Goal: Task Accomplishment & Management: Complete application form

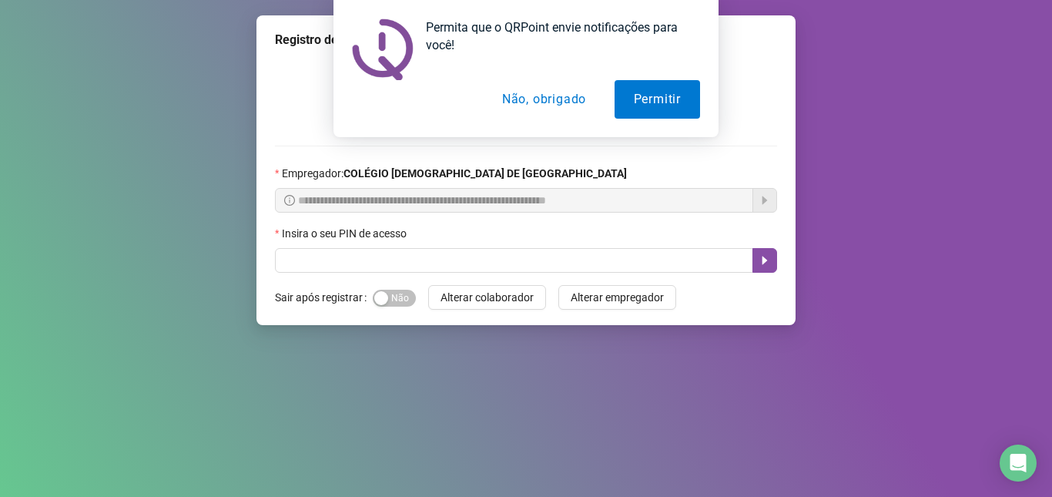
click at [523, 101] on button "Não, obrigado" at bounding box center [544, 99] width 122 height 38
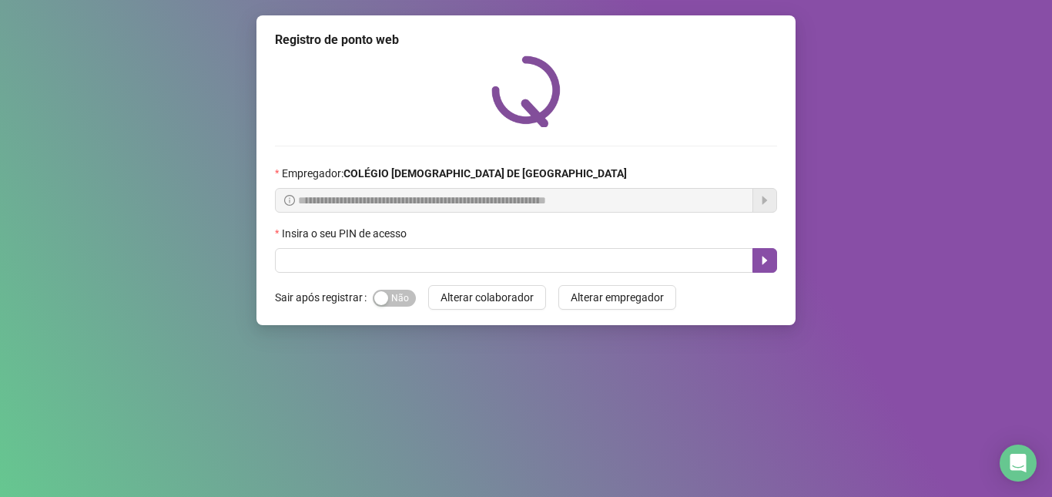
click at [624, 374] on div "**********" at bounding box center [526, 248] width 1052 height 497
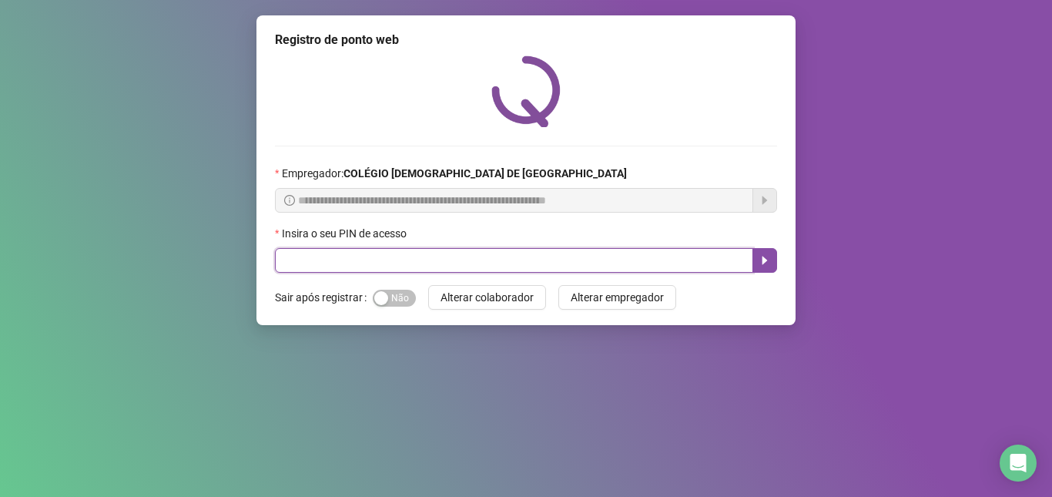
click at [326, 251] on input "text" at bounding box center [514, 260] width 478 height 25
type input "****"
click at [761, 267] on button "button" at bounding box center [764, 260] width 25 height 25
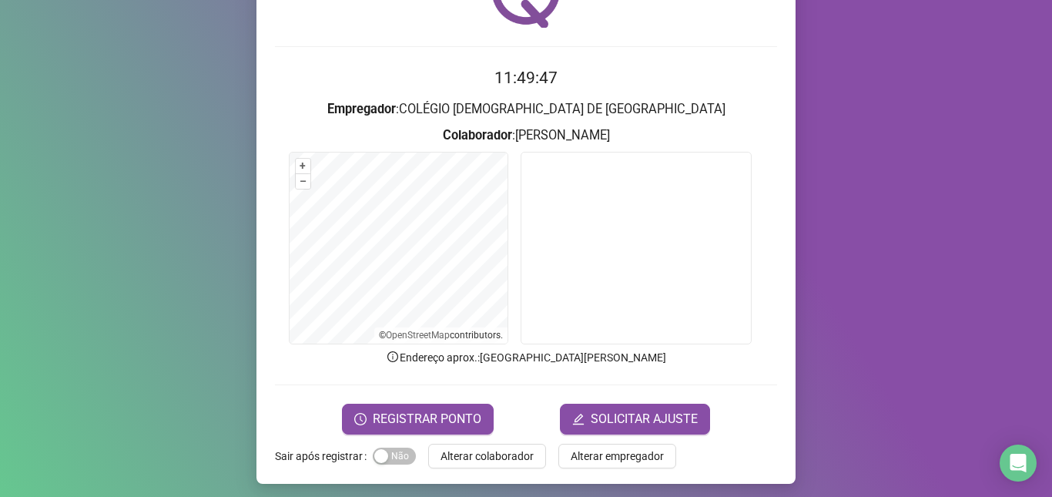
scroll to position [105, 0]
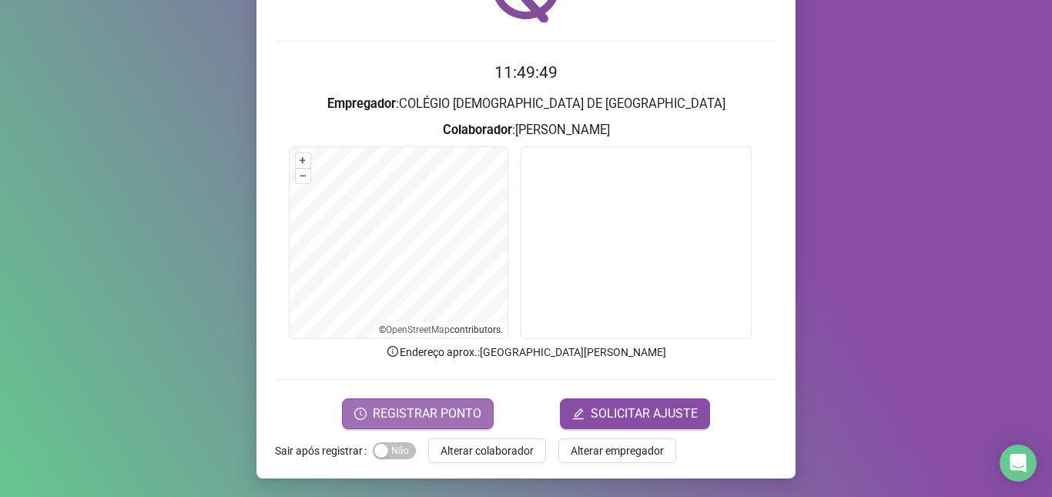
click at [432, 417] on span "REGISTRAR PONTO" at bounding box center [427, 413] width 109 height 18
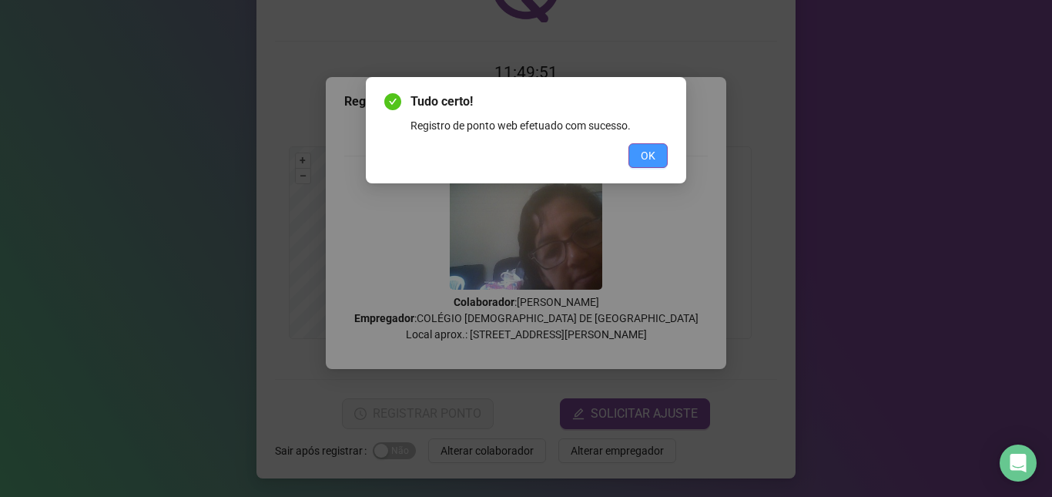
click at [661, 156] on button "OK" at bounding box center [647, 155] width 39 height 25
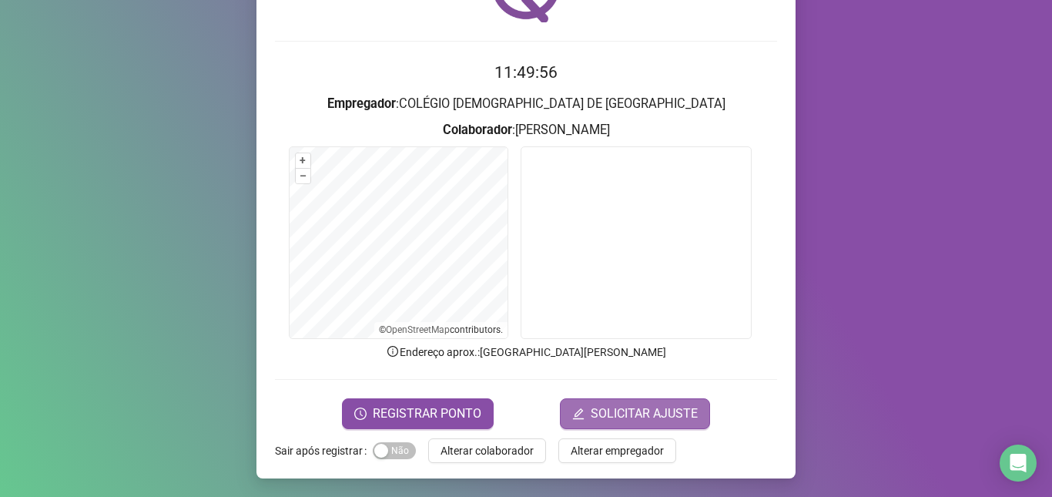
click at [631, 415] on span "SOLICITAR AJUSTE" at bounding box center [644, 413] width 107 height 18
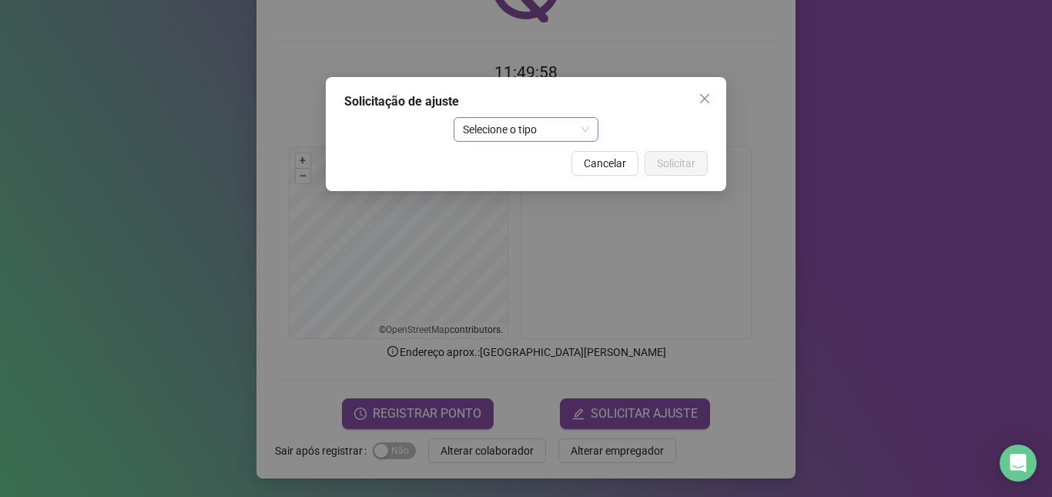
click at [578, 129] on span "Selecione o tipo" at bounding box center [526, 129] width 127 height 23
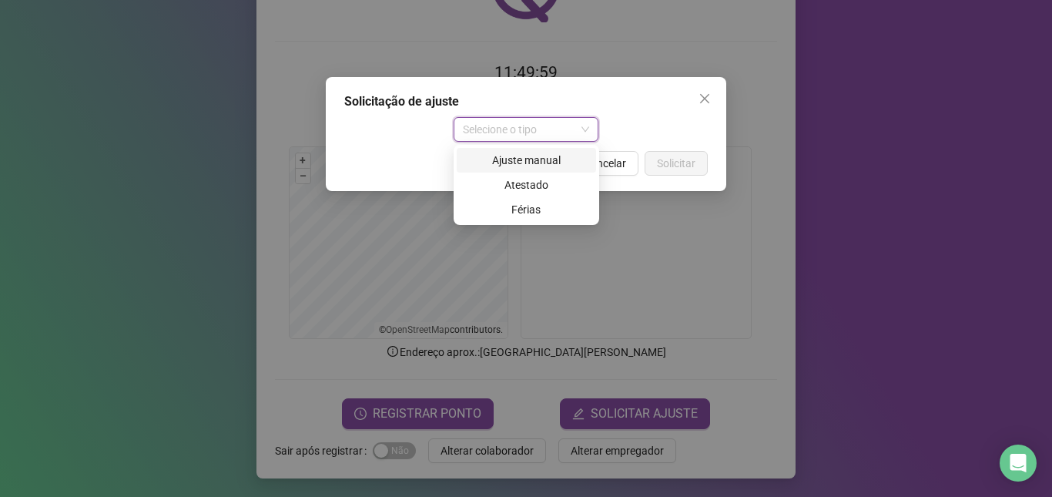
click at [544, 159] on div "Ajuste manual" at bounding box center [526, 160] width 121 height 17
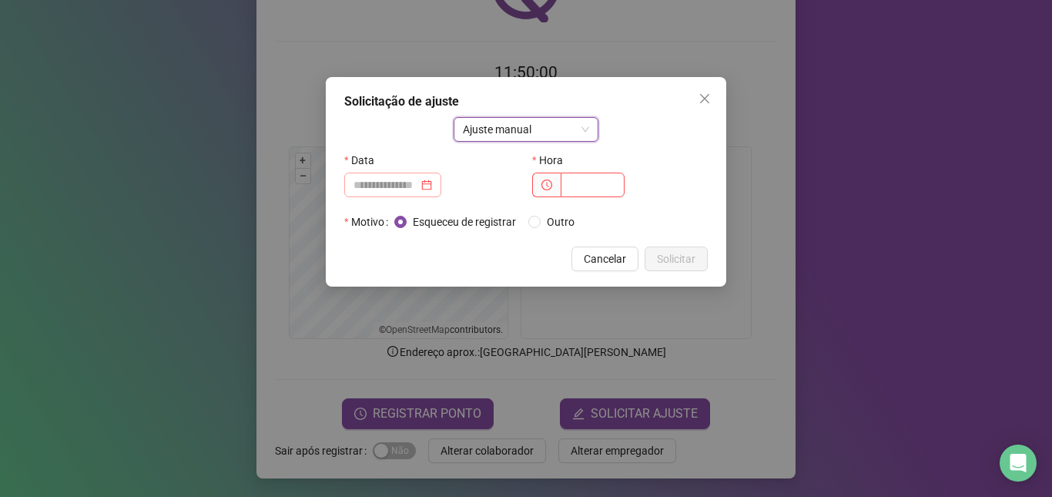
click at [432, 184] on div at bounding box center [392, 184] width 79 height 17
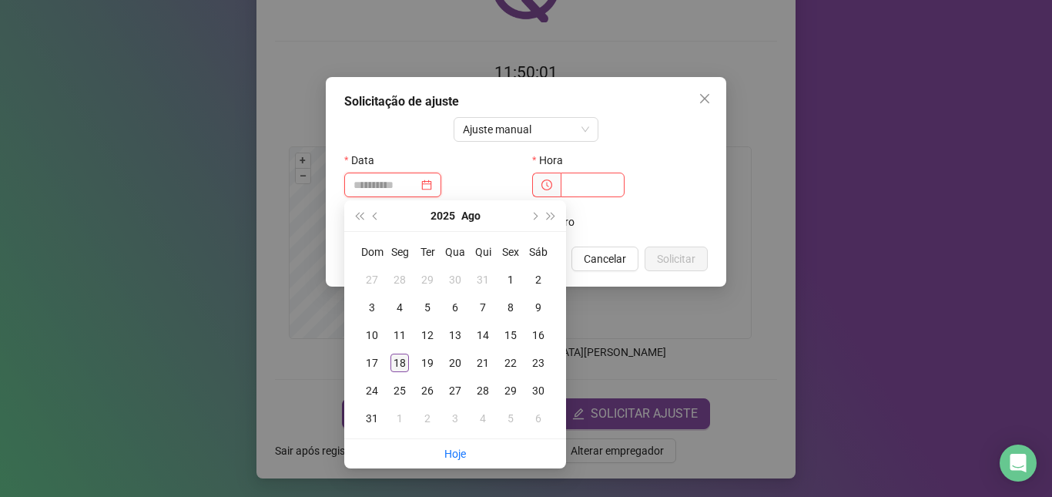
type input "**********"
click at [398, 360] on div "18" at bounding box center [399, 362] width 18 height 18
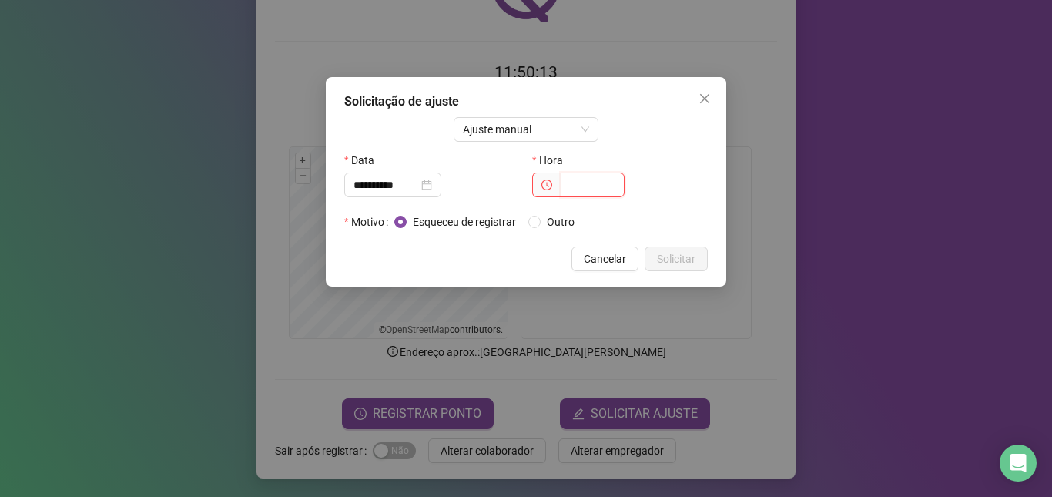
click at [579, 182] on input "text" at bounding box center [593, 184] width 64 height 25
type input "*****"
click at [674, 255] on span "Solicitar" at bounding box center [676, 258] width 38 height 17
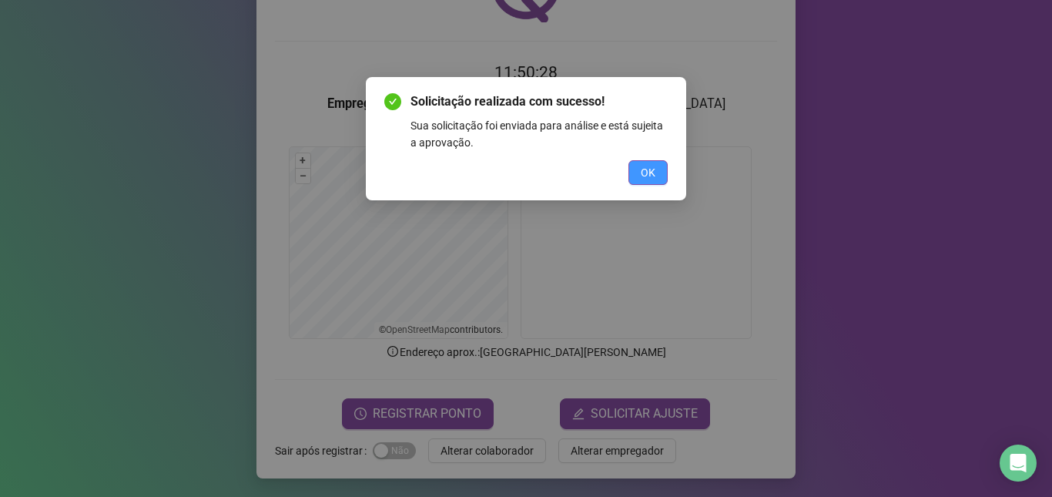
click at [640, 169] on button "OK" at bounding box center [647, 172] width 39 height 25
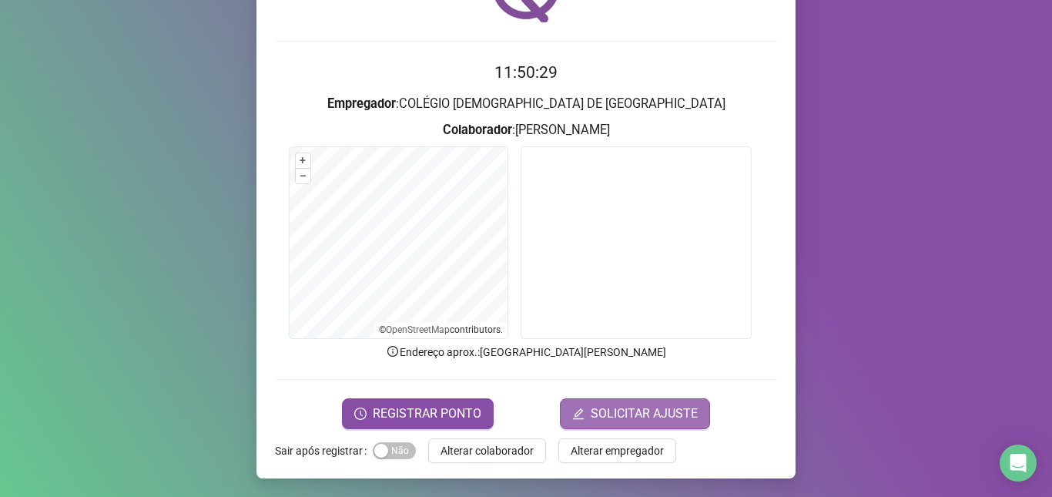
click at [596, 413] on span "SOLICITAR AJUSTE" at bounding box center [644, 413] width 107 height 18
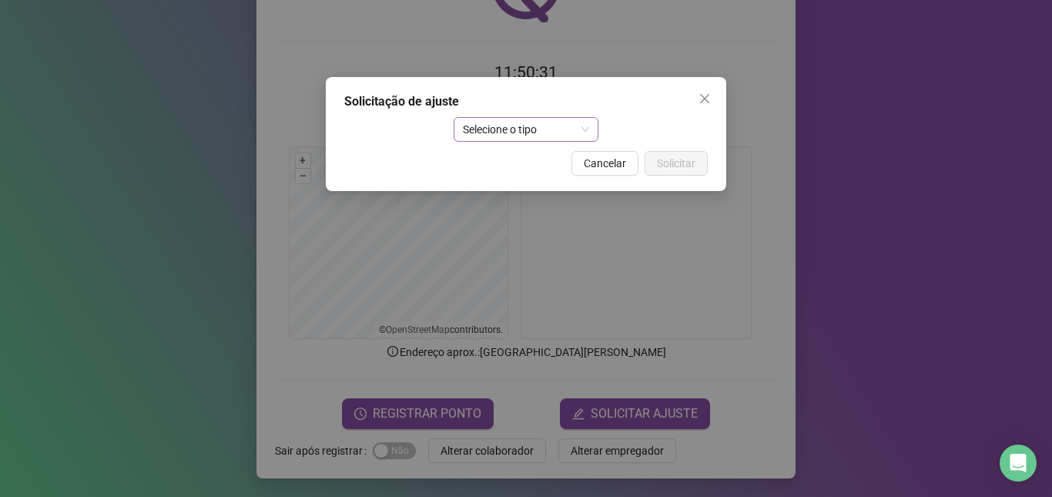
click at [581, 126] on span "Selecione o tipo" at bounding box center [526, 129] width 127 height 23
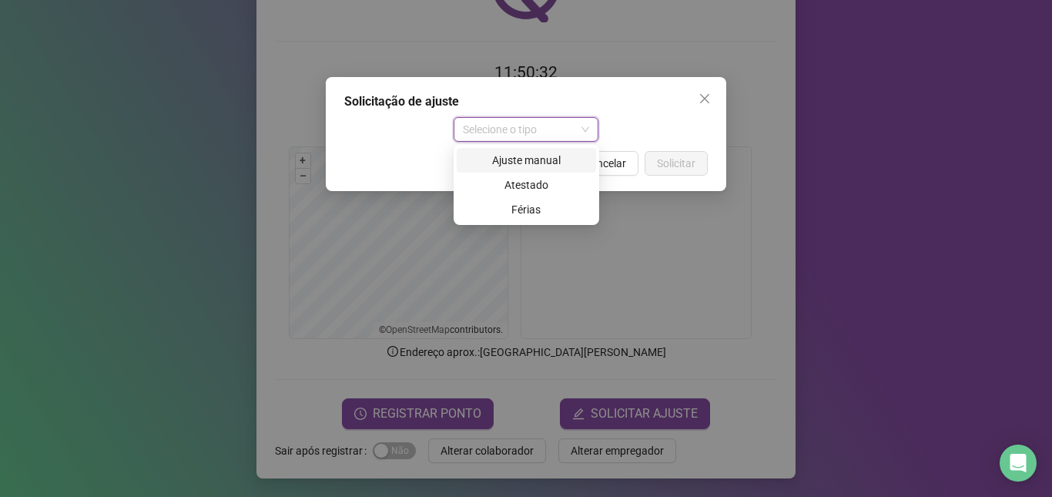
click at [536, 160] on div "Ajuste manual" at bounding box center [526, 160] width 121 height 17
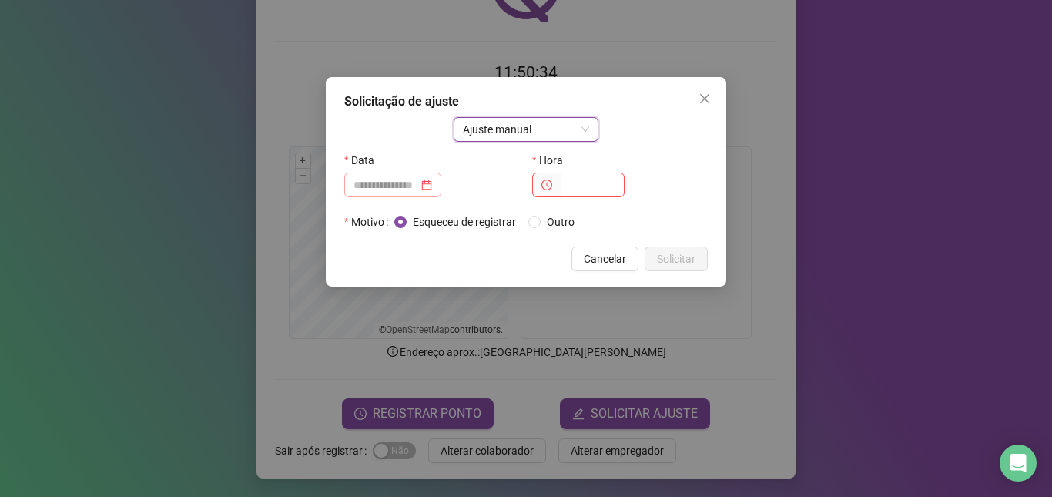
click at [432, 182] on div at bounding box center [392, 184] width 79 height 17
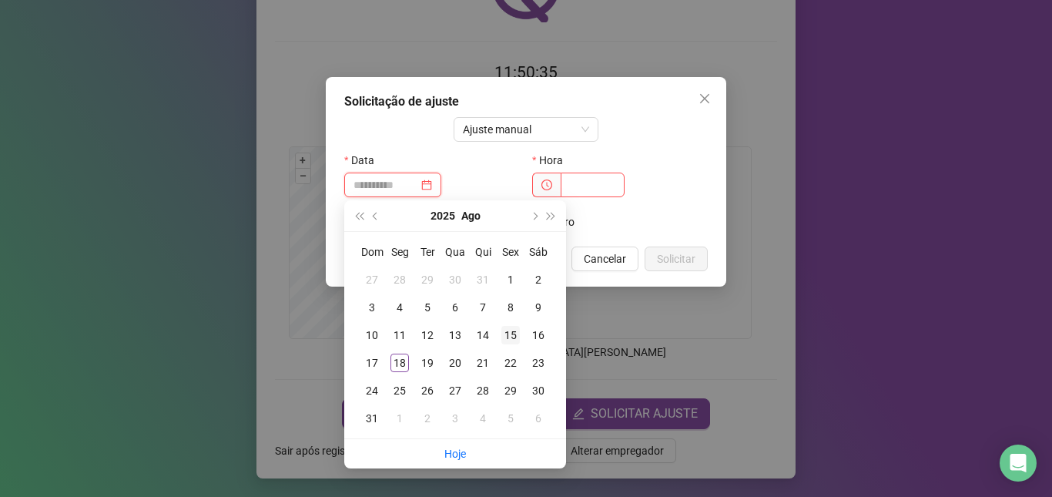
type input "**********"
click at [512, 335] on div "15" at bounding box center [510, 335] width 18 height 18
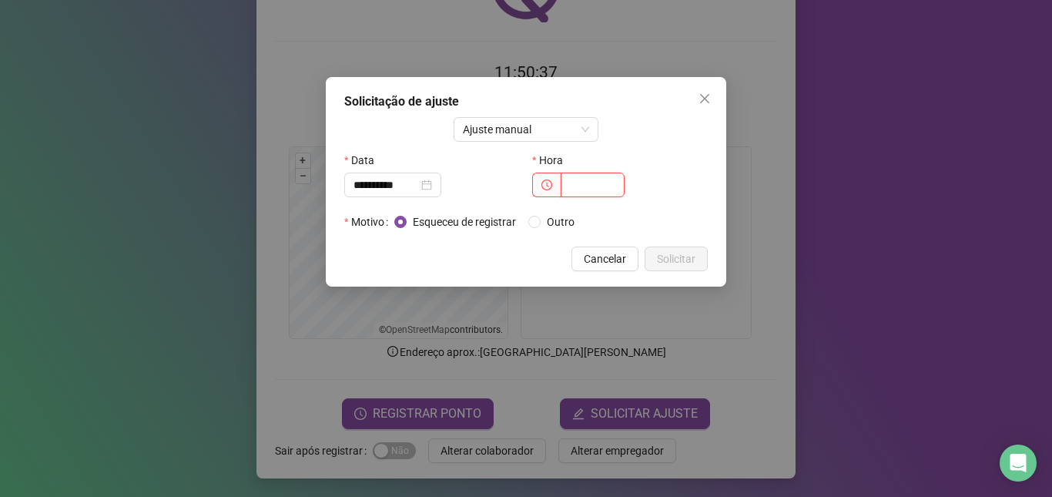
click at [598, 180] on input "text" at bounding box center [593, 184] width 64 height 25
type input "*****"
click at [684, 254] on span "Solicitar" at bounding box center [676, 258] width 38 height 17
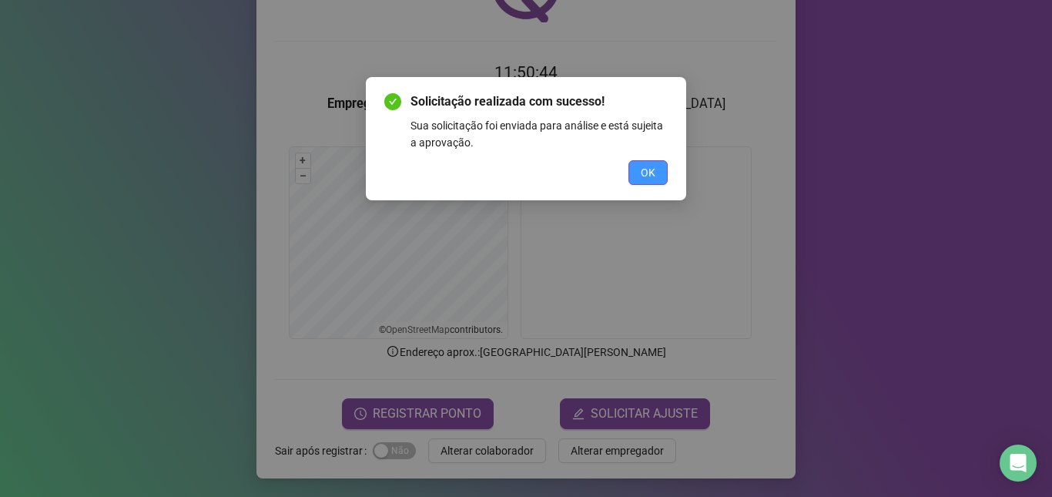
click at [651, 170] on span "OK" at bounding box center [648, 172] width 15 height 17
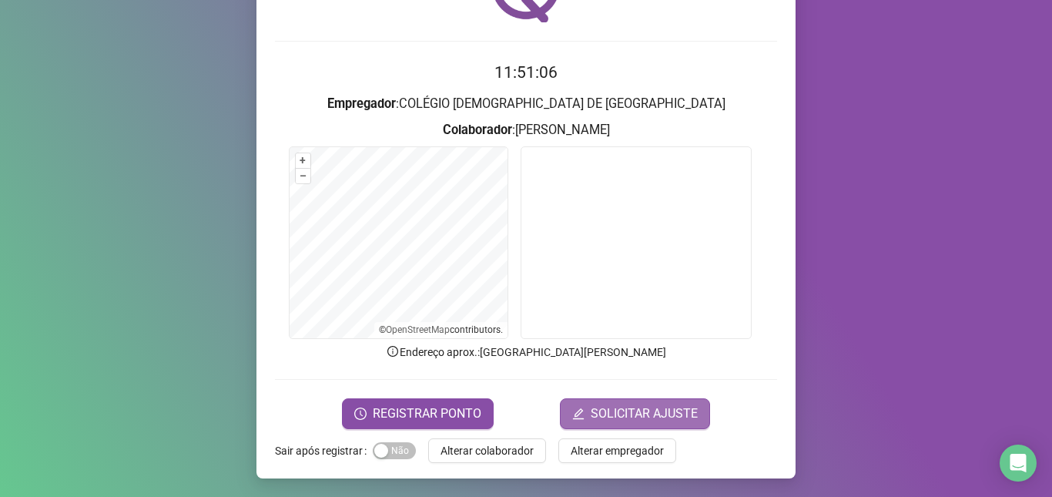
click at [599, 411] on span "SOLICITAR AJUSTE" at bounding box center [644, 413] width 107 height 18
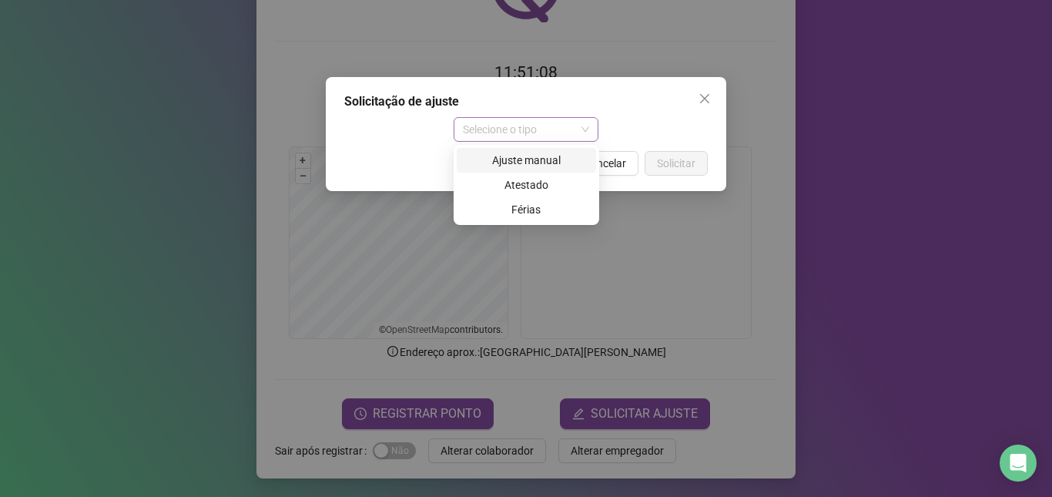
click at [581, 126] on span "Selecione o tipo" at bounding box center [526, 129] width 127 height 23
click at [529, 156] on div "Ajuste manual" at bounding box center [526, 160] width 121 height 17
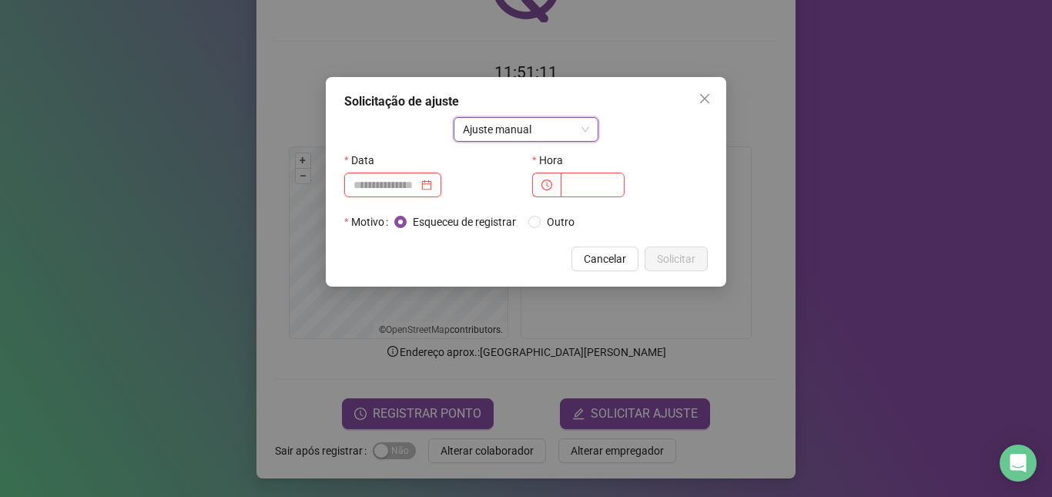
click at [418, 187] on input at bounding box center [385, 184] width 65 height 17
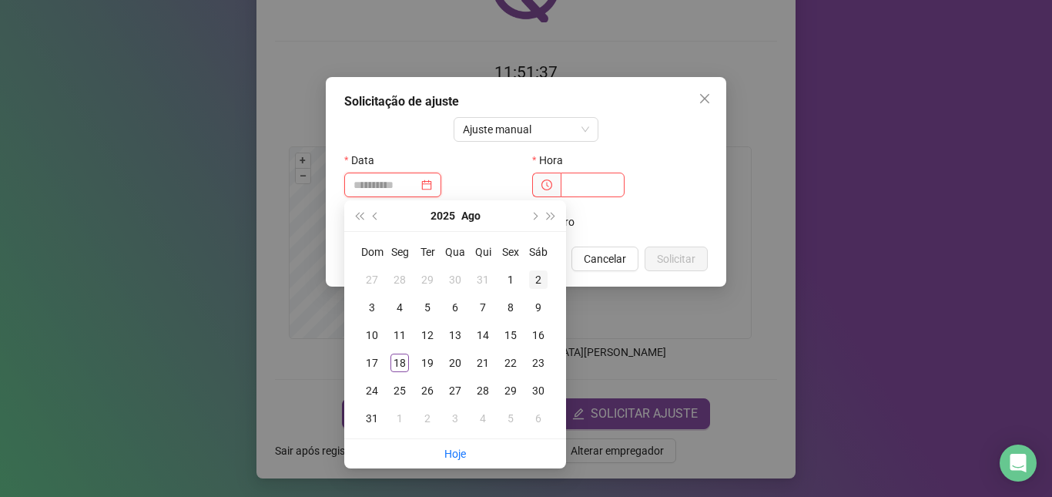
type input "**********"
click at [513, 334] on div "15" at bounding box center [510, 335] width 18 height 18
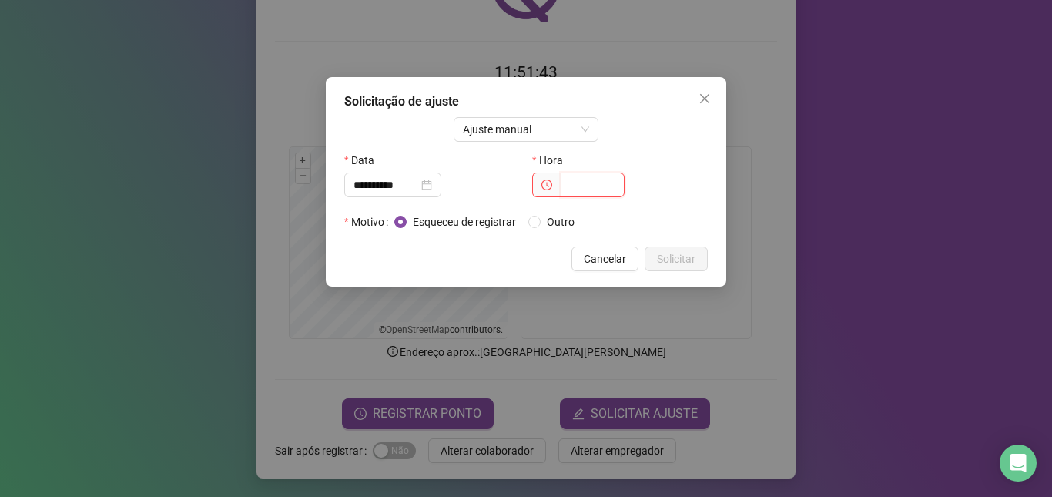
click at [575, 186] on input "text" at bounding box center [593, 184] width 64 height 25
type input "*****"
click at [679, 256] on span "Solicitar" at bounding box center [676, 258] width 38 height 17
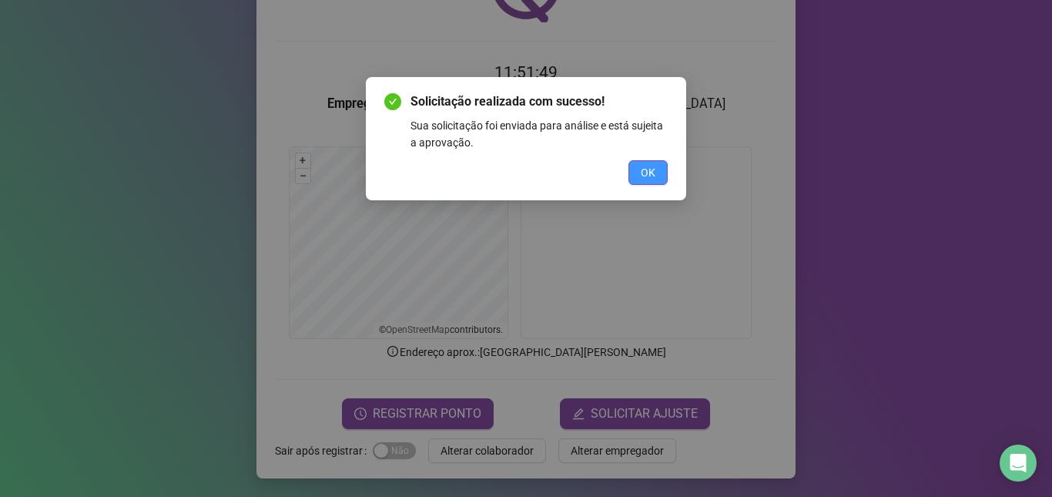
click at [652, 177] on span "OK" at bounding box center [648, 172] width 15 height 17
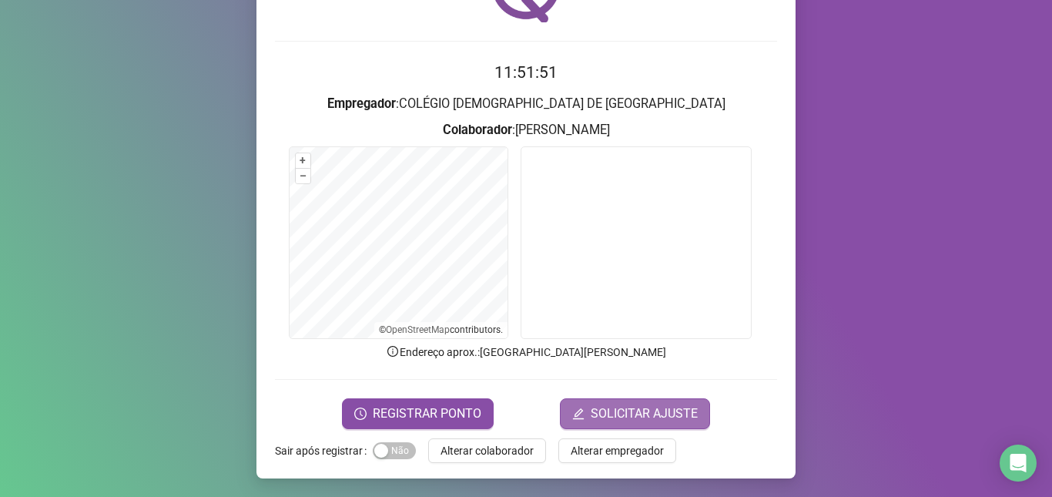
click at [601, 413] on span "SOLICITAR AJUSTE" at bounding box center [644, 413] width 107 height 18
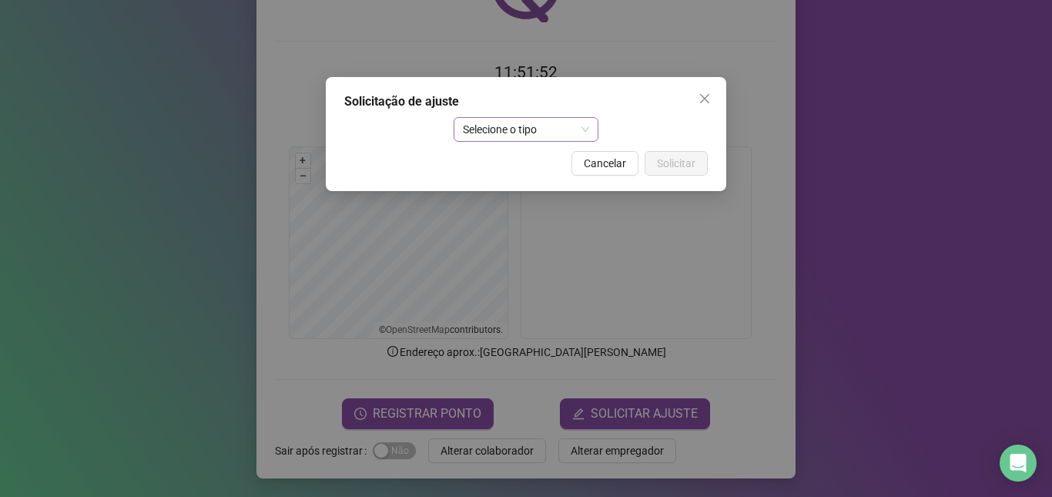
click at [581, 128] on span "Selecione o tipo" at bounding box center [526, 129] width 127 height 23
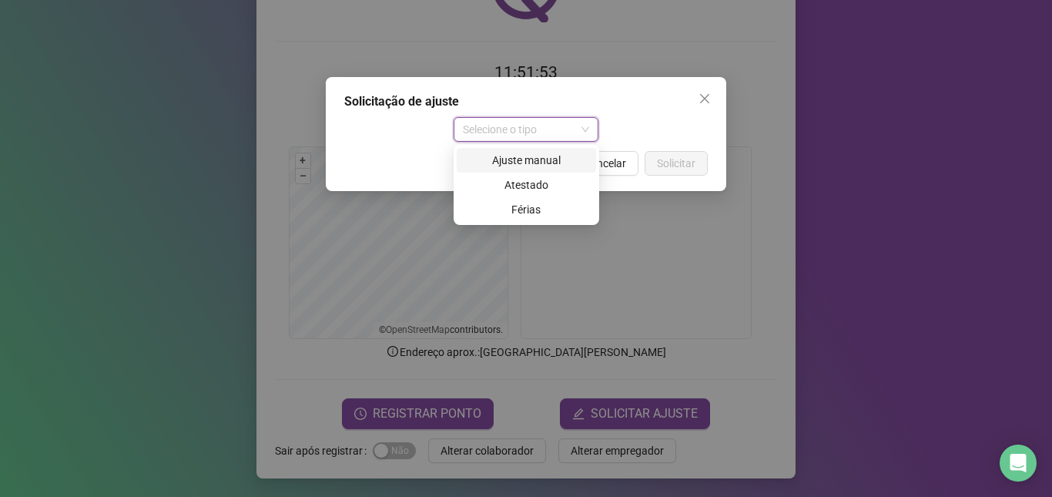
click at [537, 156] on div "Ajuste manual" at bounding box center [526, 160] width 121 height 17
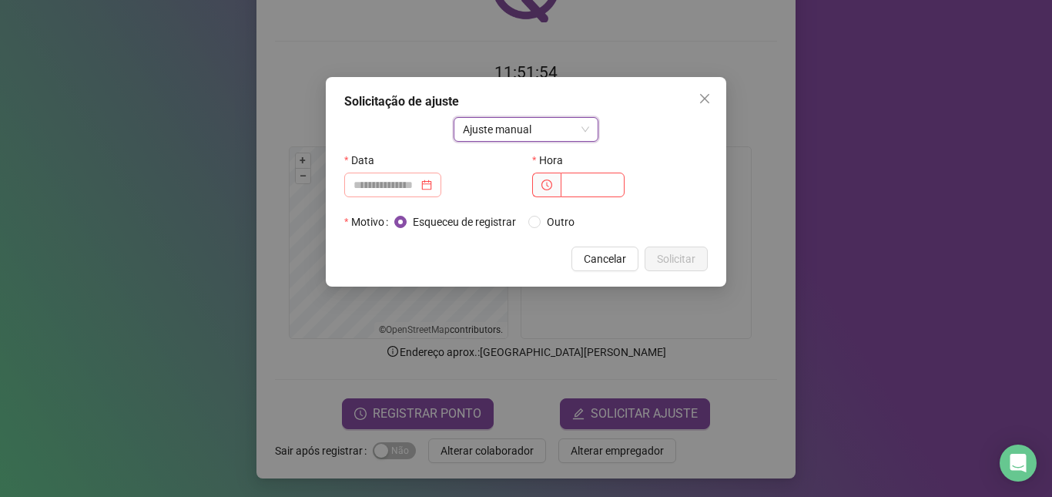
click at [432, 188] on div at bounding box center [392, 184] width 79 height 17
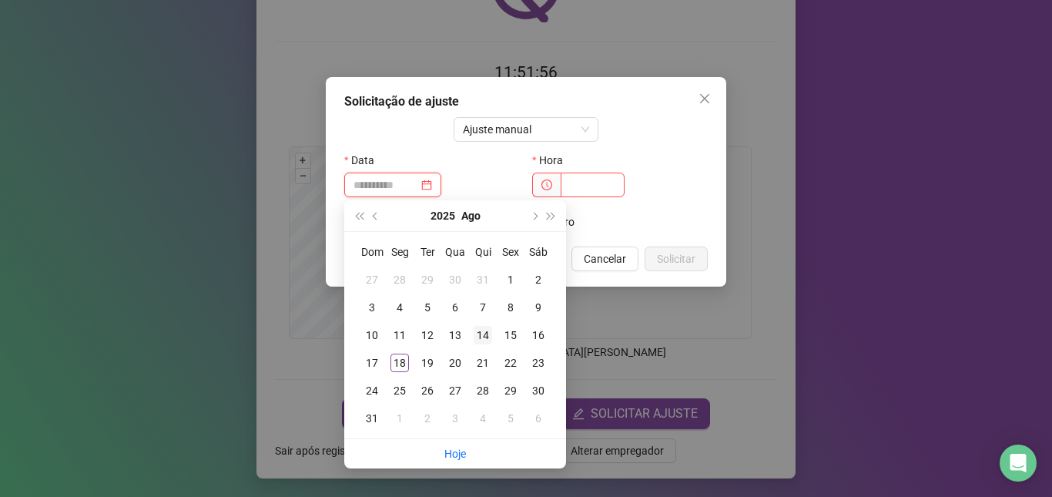
type input "**********"
click at [483, 332] on div "14" at bounding box center [483, 335] width 18 height 18
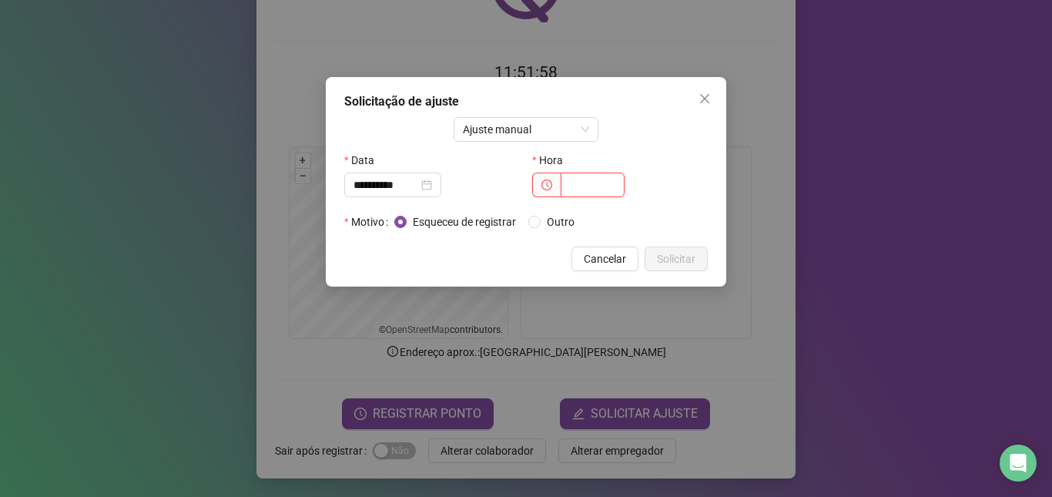
click at [597, 182] on input "text" at bounding box center [593, 184] width 64 height 25
type input "*****"
click at [688, 253] on span "Solicitar" at bounding box center [676, 258] width 38 height 17
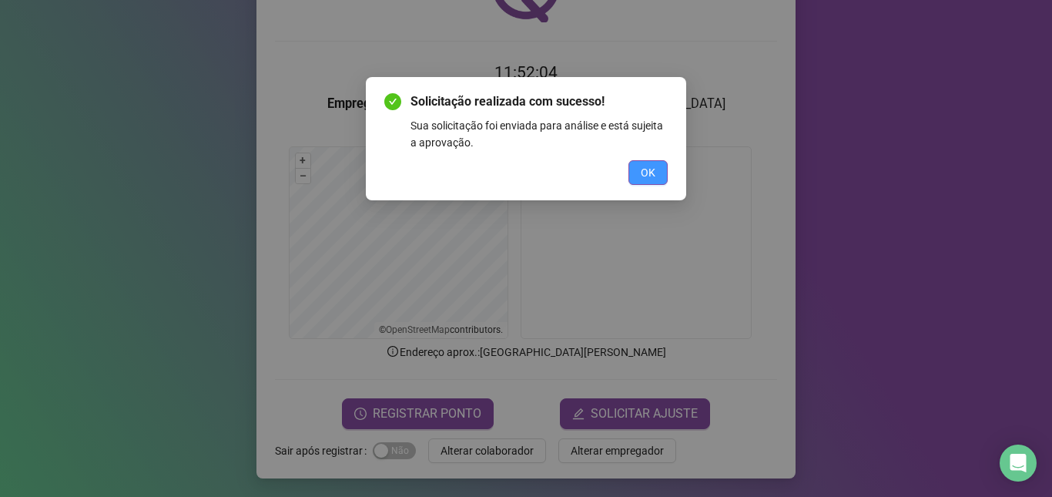
click at [650, 176] on span "OK" at bounding box center [648, 172] width 15 height 17
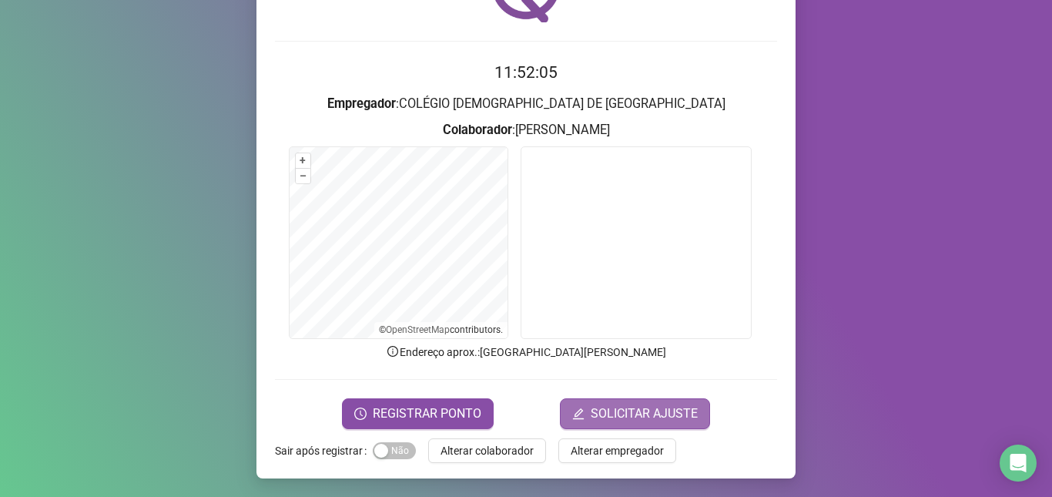
click at [601, 410] on span "SOLICITAR AJUSTE" at bounding box center [644, 413] width 107 height 18
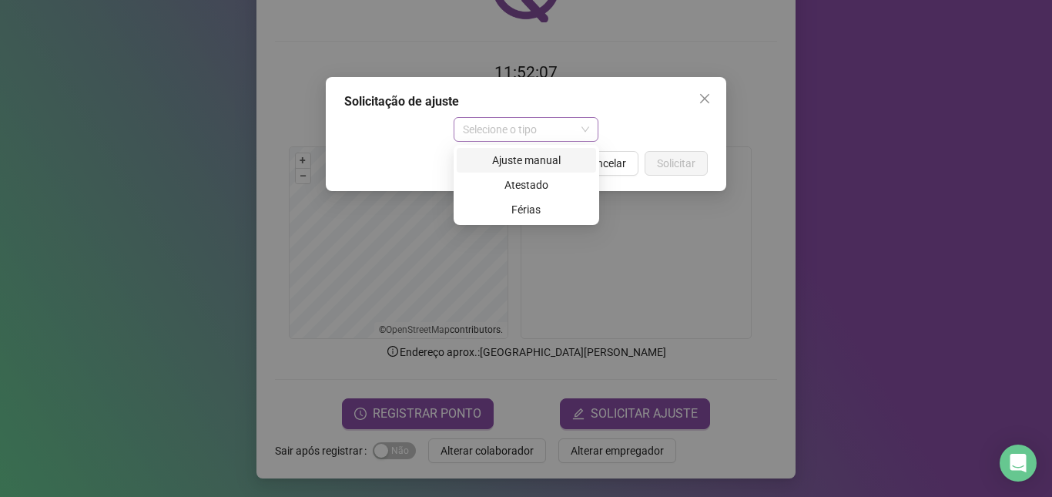
click at [588, 126] on span "Selecione o tipo" at bounding box center [526, 129] width 127 height 23
click at [540, 157] on div "Ajuste manual" at bounding box center [526, 160] width 121 height 17
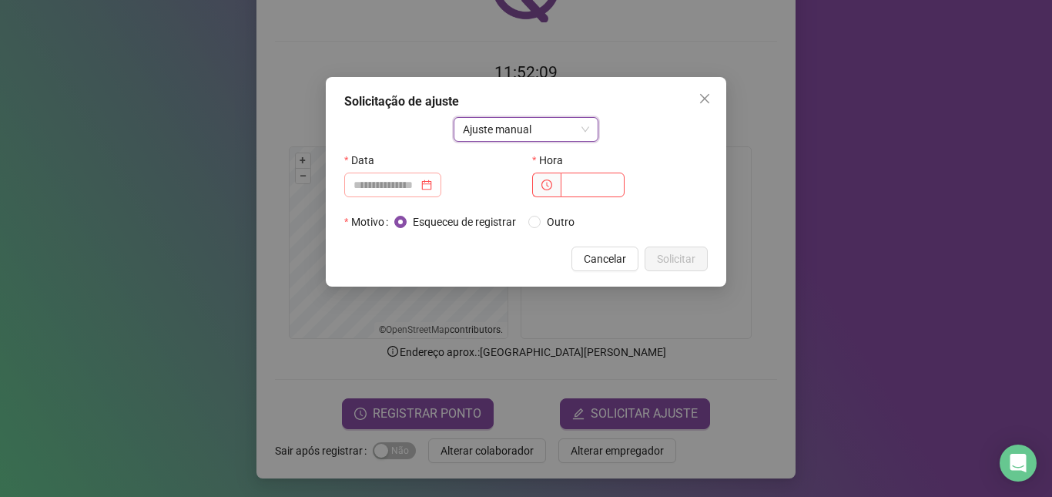
click at [441, 190] on div at bounding box center [392, 184] width 97 height 25
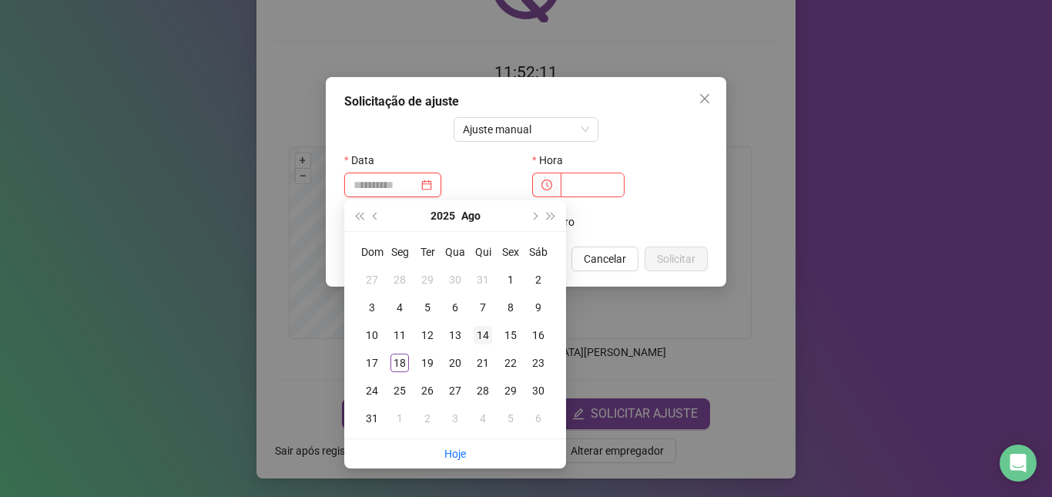
type input "**********"
click at [485, 332] on div "14" at bounding box center [483, 335] width 18 height 18
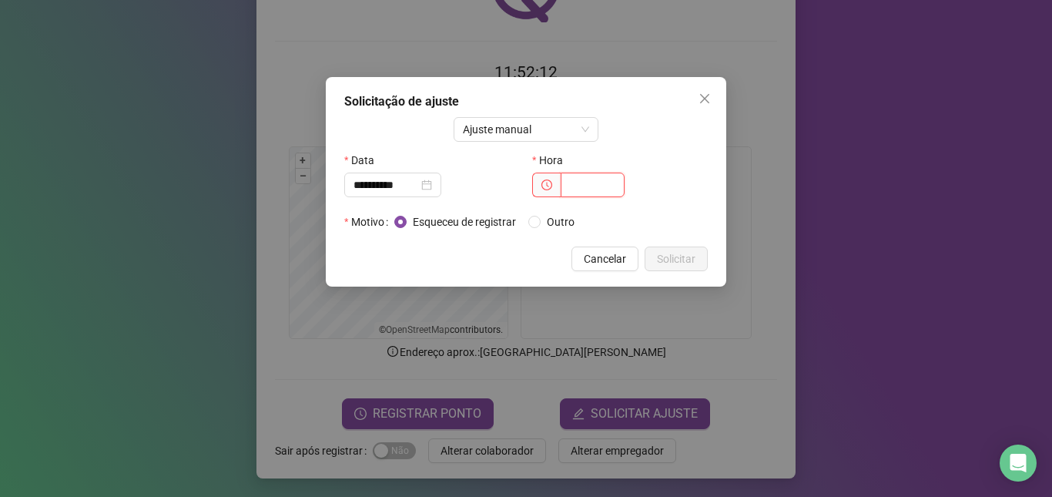
click at [580, 186] on input "text" at bounding box center [593, 184] width 64 height 25
type input "*****"
click at [682, 257] on span "Solicitar" at bounding box center [676, 258] width 38 height 17
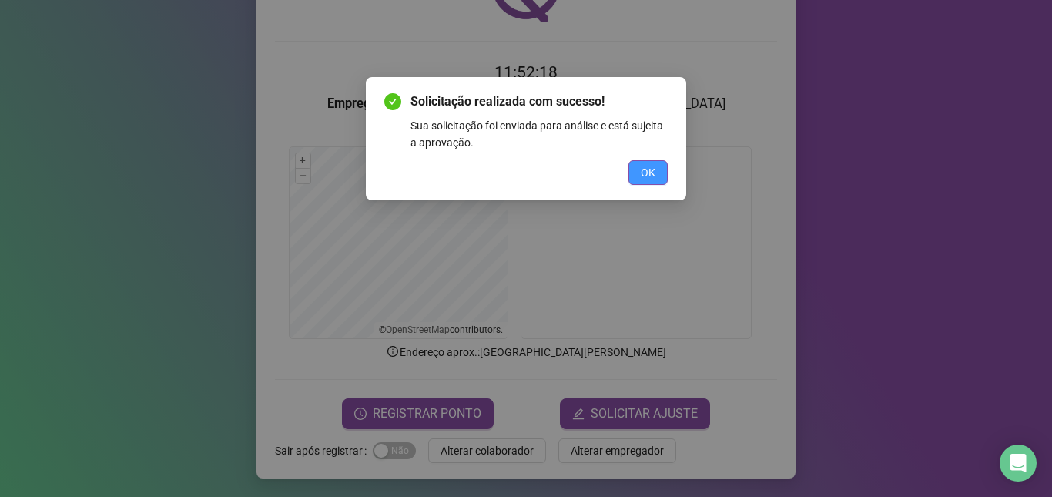
click at [640, 169] on button "OK" at bounding box center [647, 172] width 39 height 25
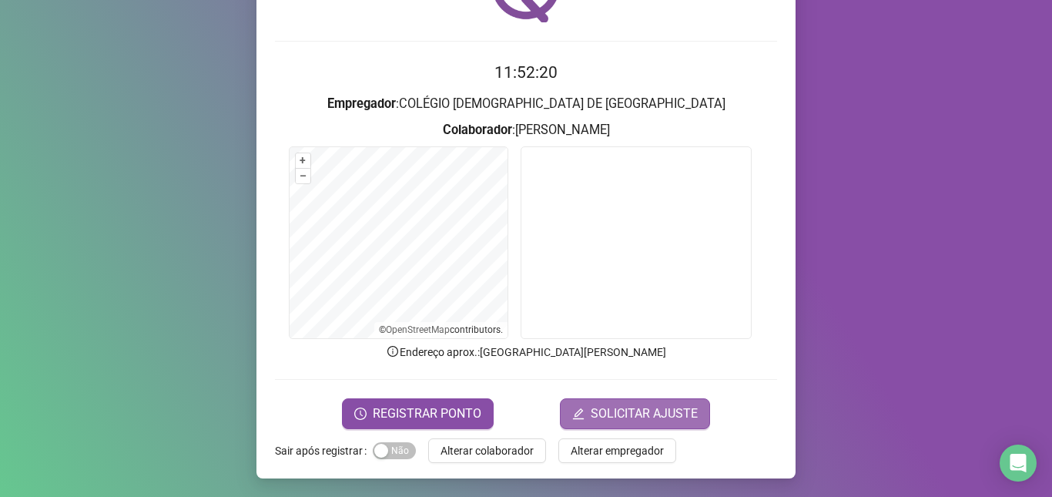
click at [624, 417] on span "SOLICITAR AJUSTE" at bounding box center [644, 413] width 107 height 18
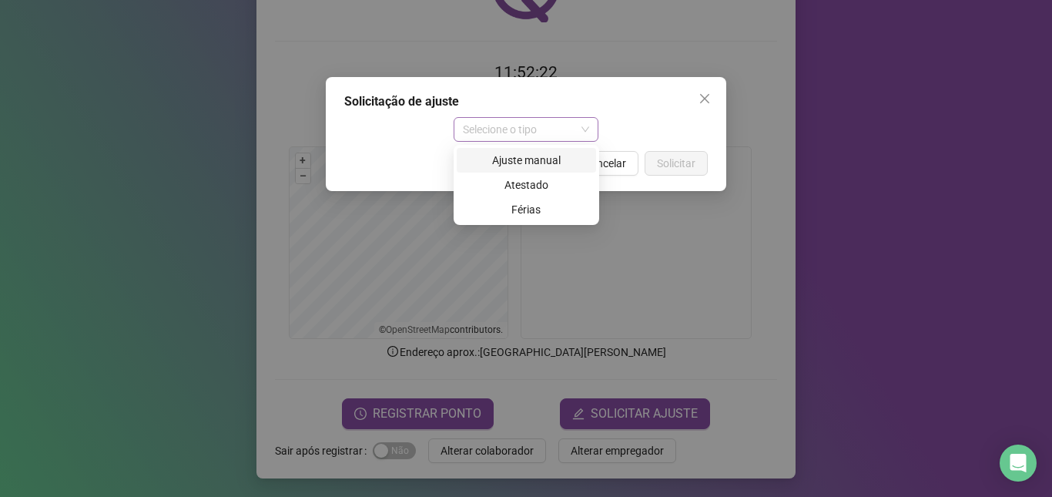
click at [587, 128] on span "Selecione o tipo" at bounding box center [526, 129] width 127 height 23
click at [542, 159] on div "Ajuste manual" at bounding box center [526, 160] width 121 height 17
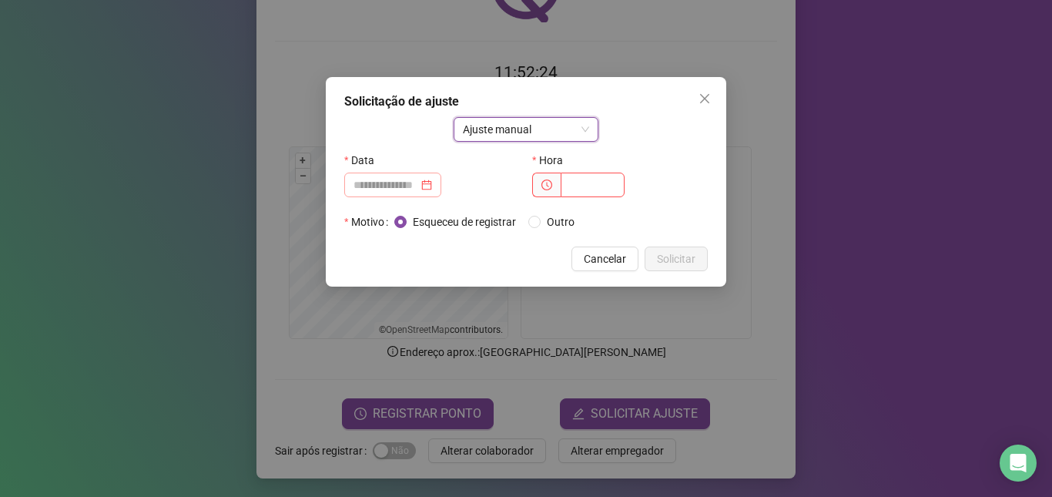
click at [432, 187] on div at bounding box center [392, 184] width 79 height 17
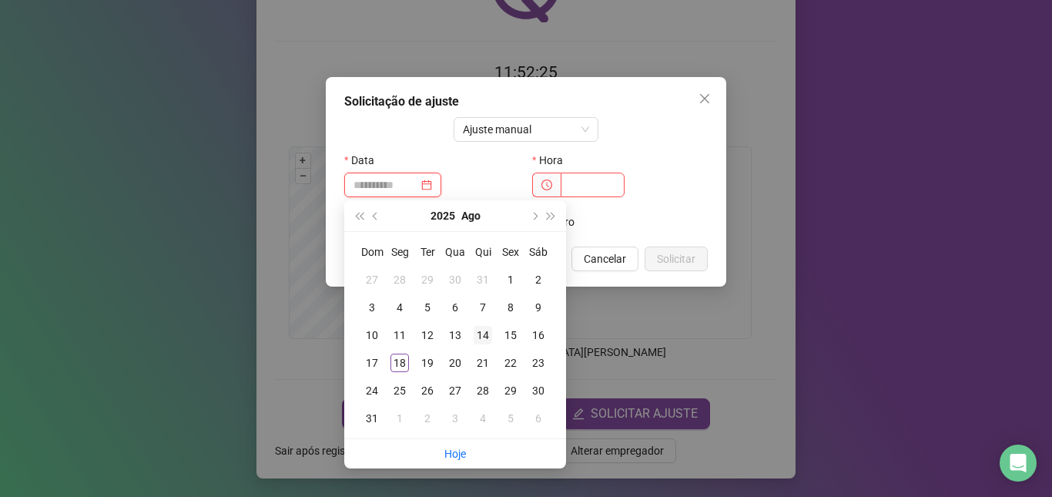
type input "**********"
click at [484, 334] on div "14" at bounding box center [483, 335] width 18 height 18
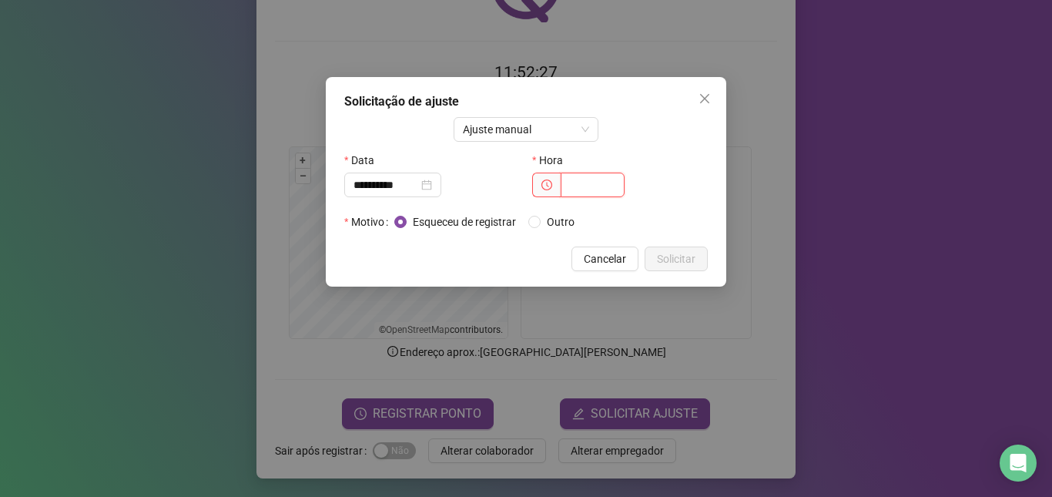
click at [575, 185] on input "text" at bounding box center [593, 184] width 64 height 25
type input "*"
type input "*****"
click at [661, 253] on span "Solicitar" at bounding box center [676, 258] width 38 height 17
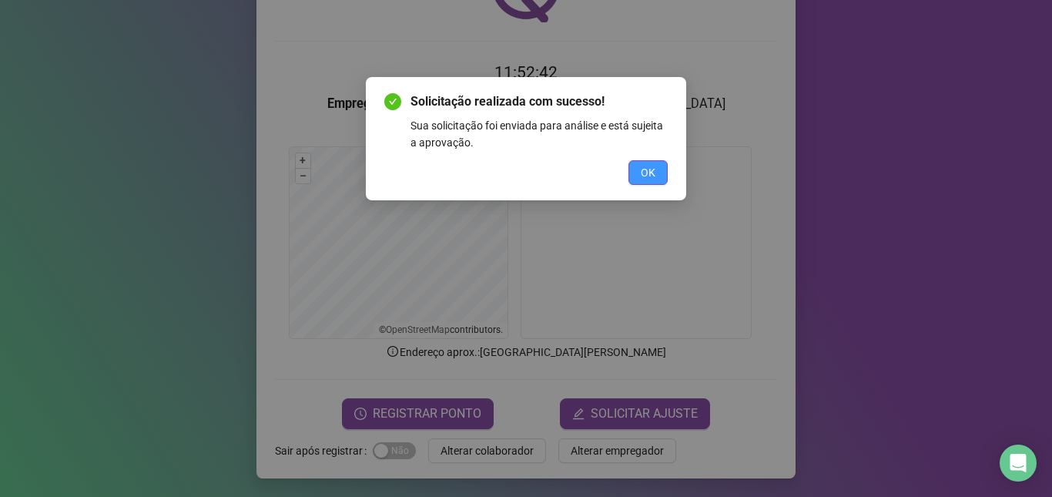
click at [642, 167] on span "OK" at bounding box center [648, 172] width 15 height 17
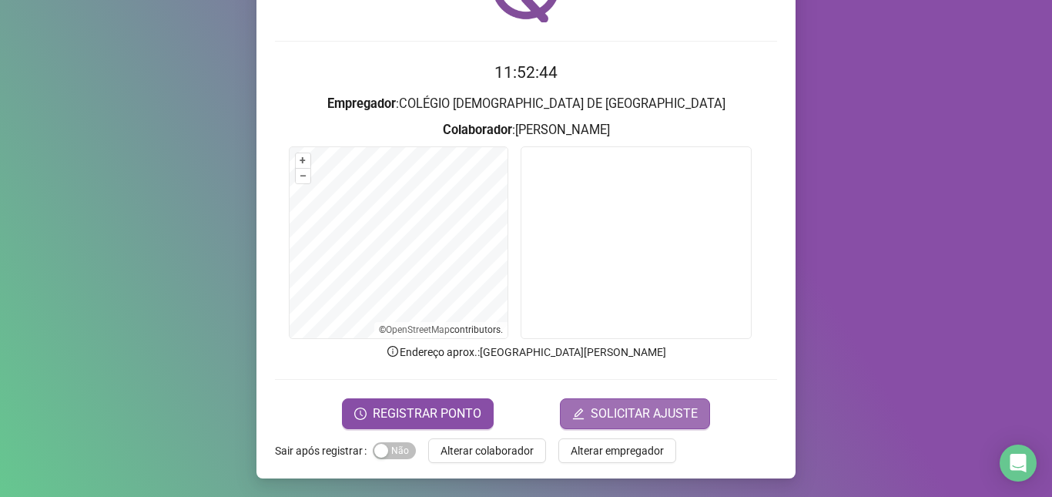
click at [599, 415] on span "SOLICITAR AJUSTE" at bounding box center [644, 413] width 107 height 18
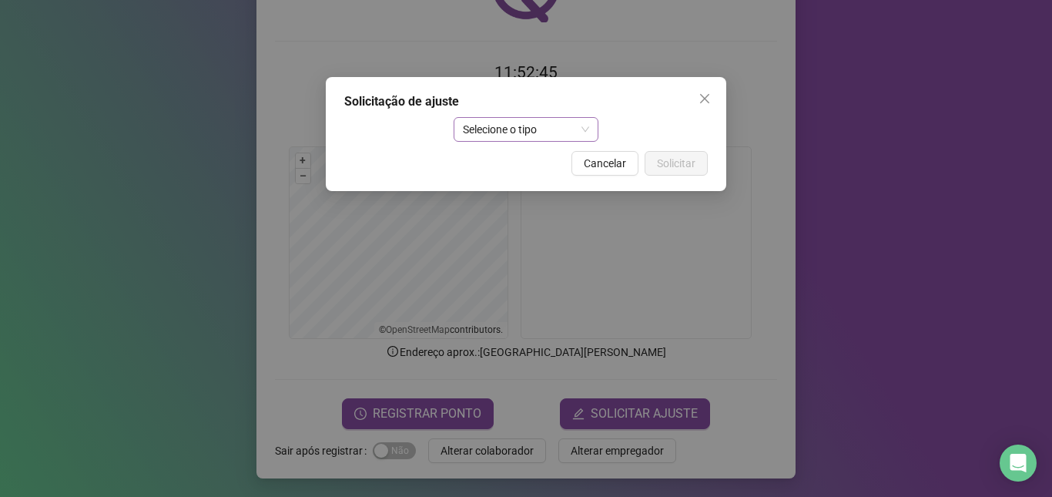
click at [580, 131] on span "Selecione o tipo" at bounding box center [526, 129] width 127 height 23
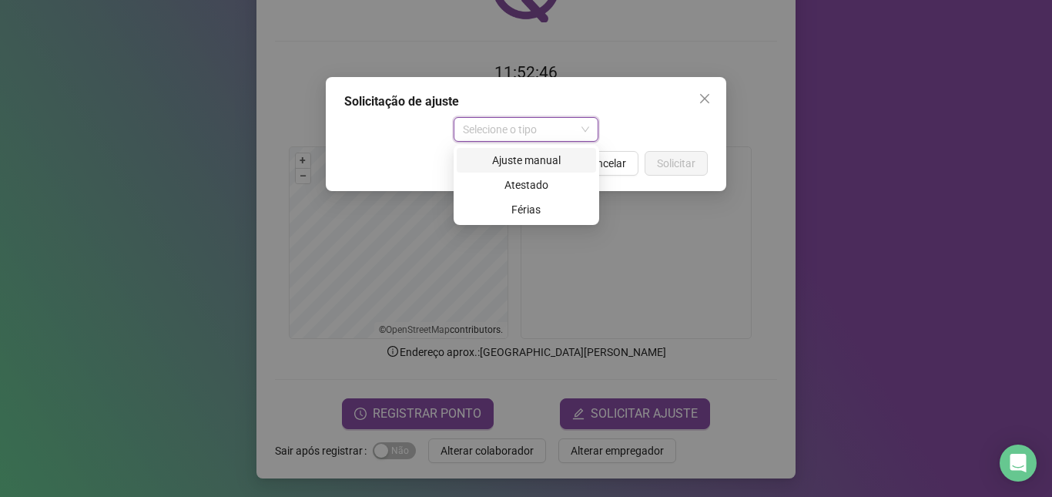
click at [536, 158] on div "Ajuste manual" at bounding box center [526, 160] width 121 height 17
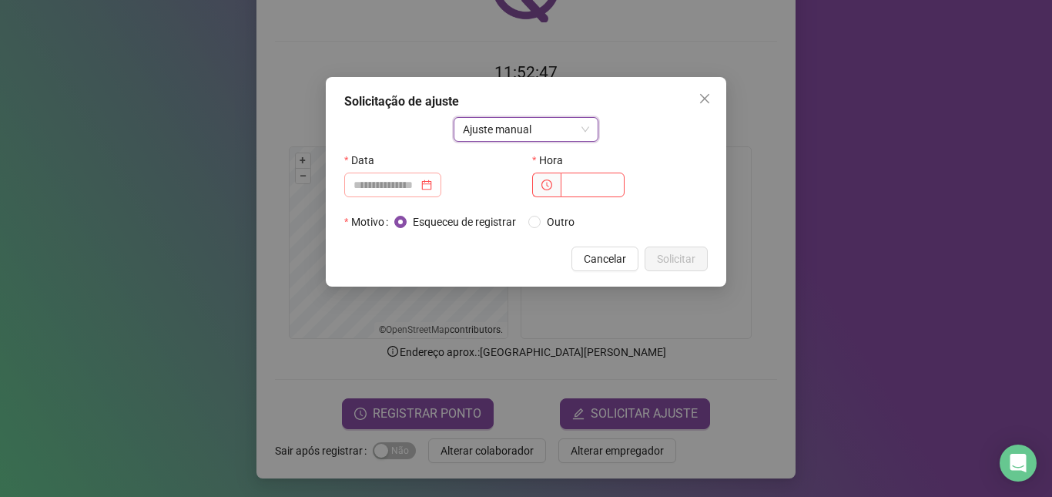
click at [432, 180] on div at bounding box center [392, 184] width 79 height 17
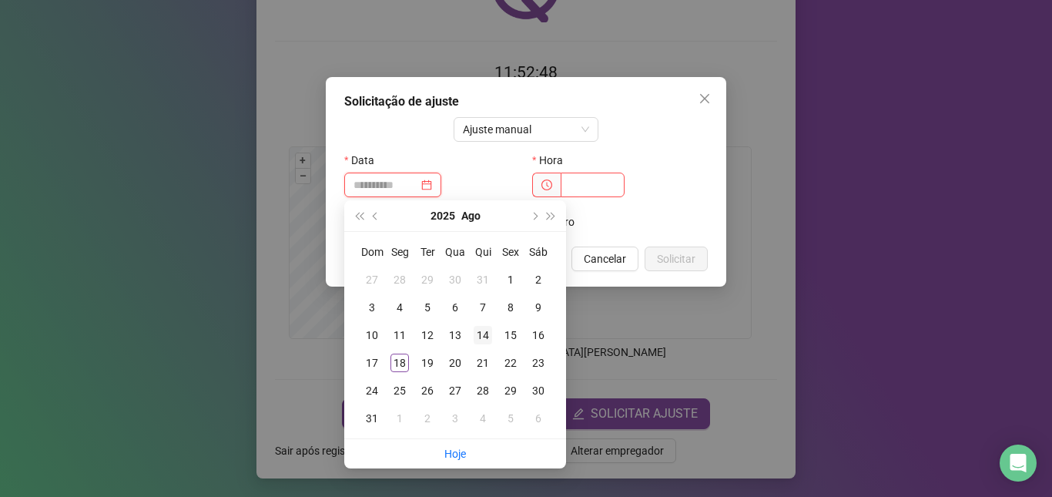
type input "**********"
click at [481, 332] on div "14" at bounding box center [483, 335] width 18 height 18
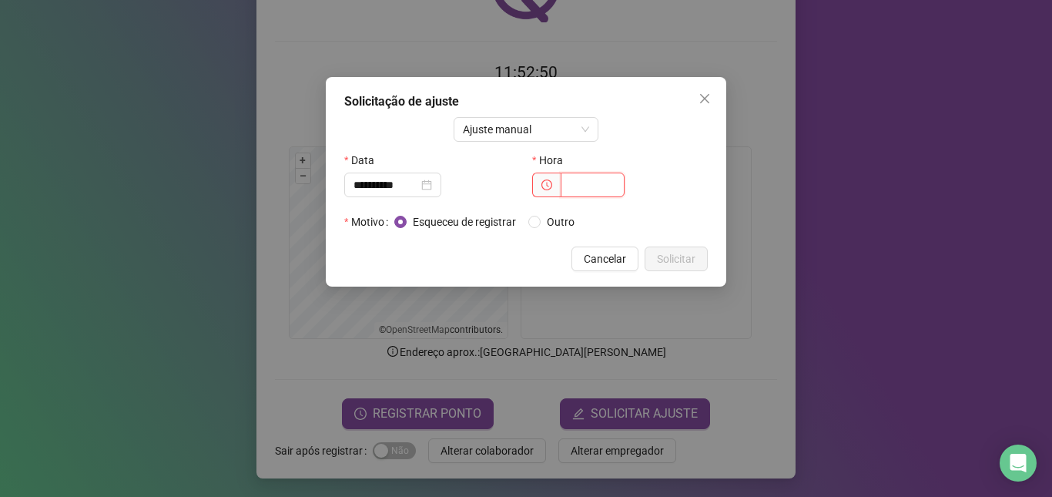
click at [579, 186] on input "text" at bounding box center [593, 184] width 64 height 25
type input "*****"
click at [674, 258] on span "Solicitar" at bounding box center [676, 258] width 38 height 17
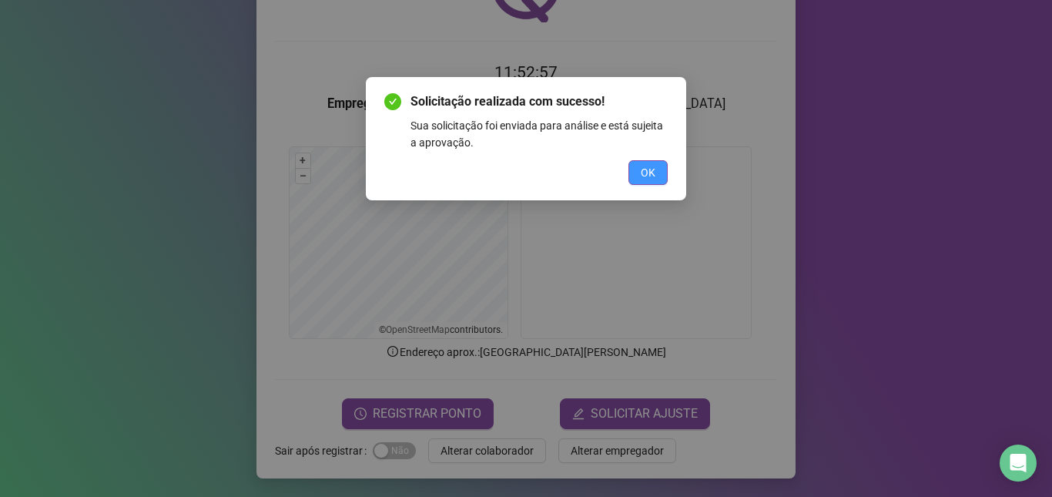
click at [659, 176] on button "OK" at bounding box center [647, 172] width 39 height 25
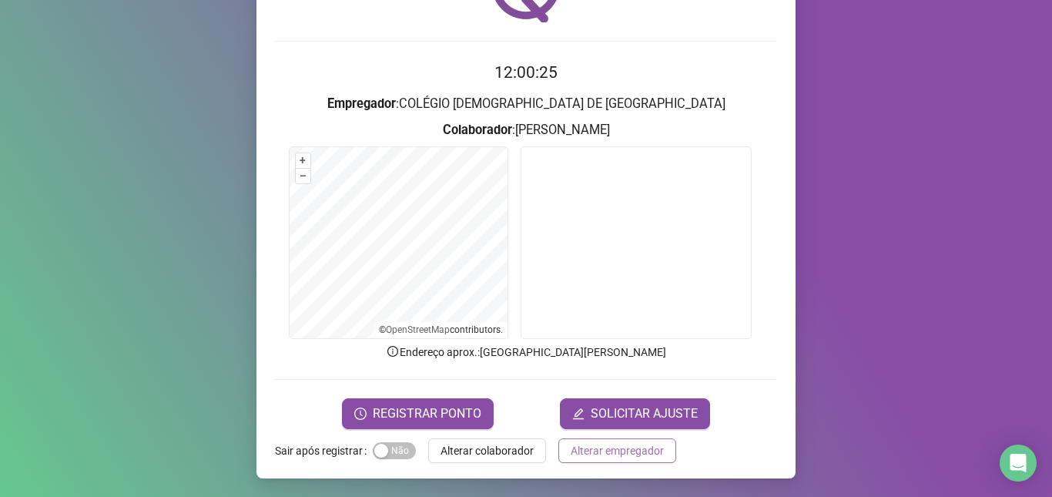
click at [595, 455] on span "Alterar empregador" at bounding box center [617, 450] width 93 height 17
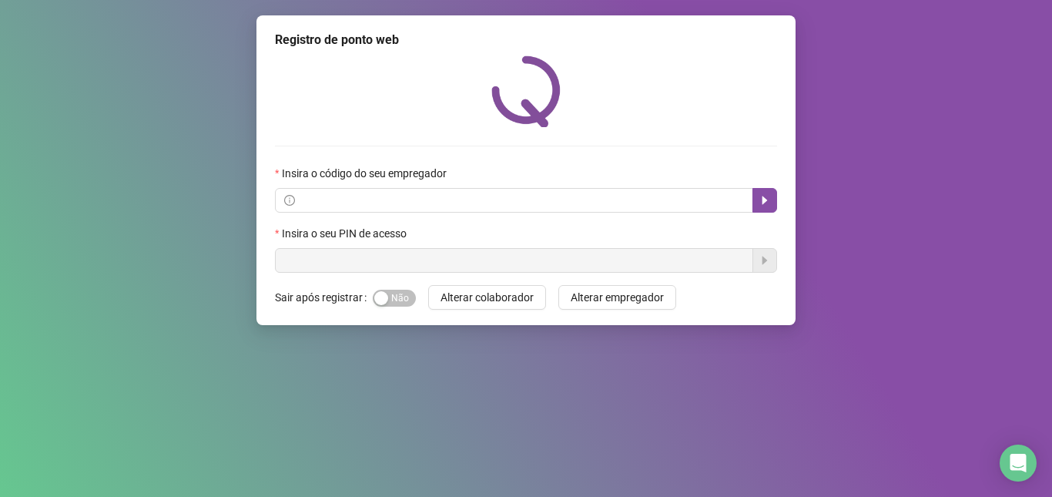
scroll to position [0, 0]
